Goal: Information Seeking & Learning: Learn about a topic

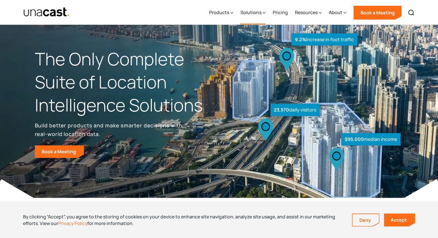
click at [262, 13] on div "Solutions" at bounding box center [252, 13] width 25 height 24
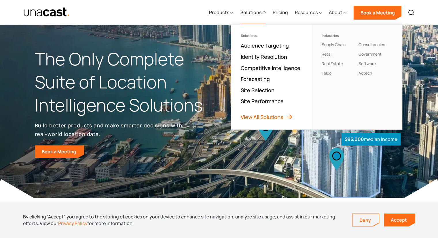
click at [292, 118] on link "View All Solutions" at bounding box center [267, 117] width 52 height 7
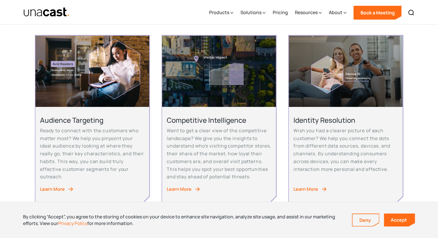
scroll to position [115, 0]
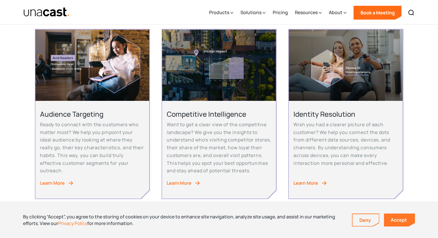
click at [403, 217] on link "Accept" at bounding box center [399, 220] width 31 height 13
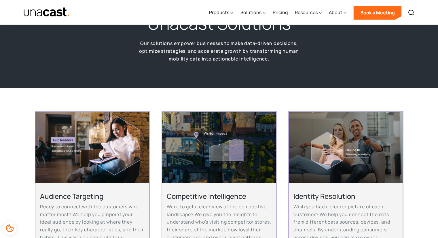
scroll to position [0, 0]
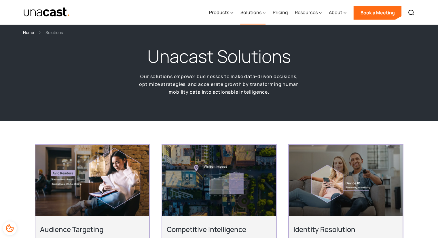
click at [250, 12] on div "Solutions" at bounding box center [250, 12] width 21 height 7
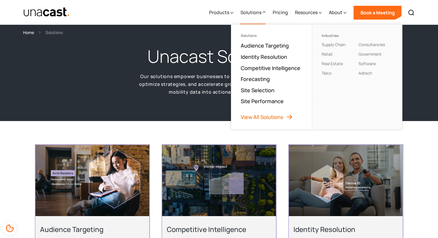
click at [286, 116] on link "View All Solutions" at bounding box center [267, 117] width 52 height 7
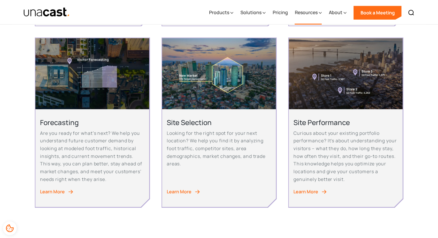
scroll to position [288, 0]
